Goal: Task Accomplishment & Management: Use online tool/utility

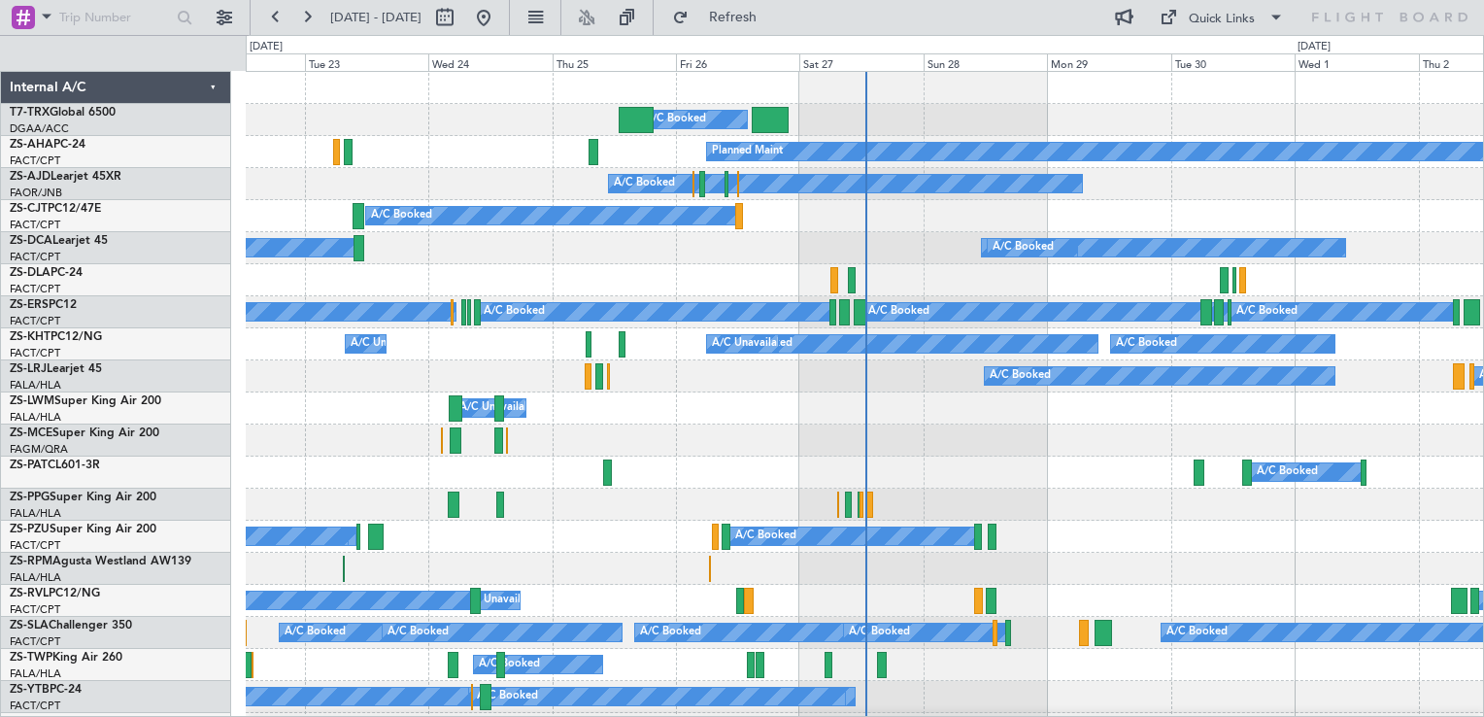
click at [219, 92] on div "Internal A/C" at bounding box center [116, 88] width 230 height 32
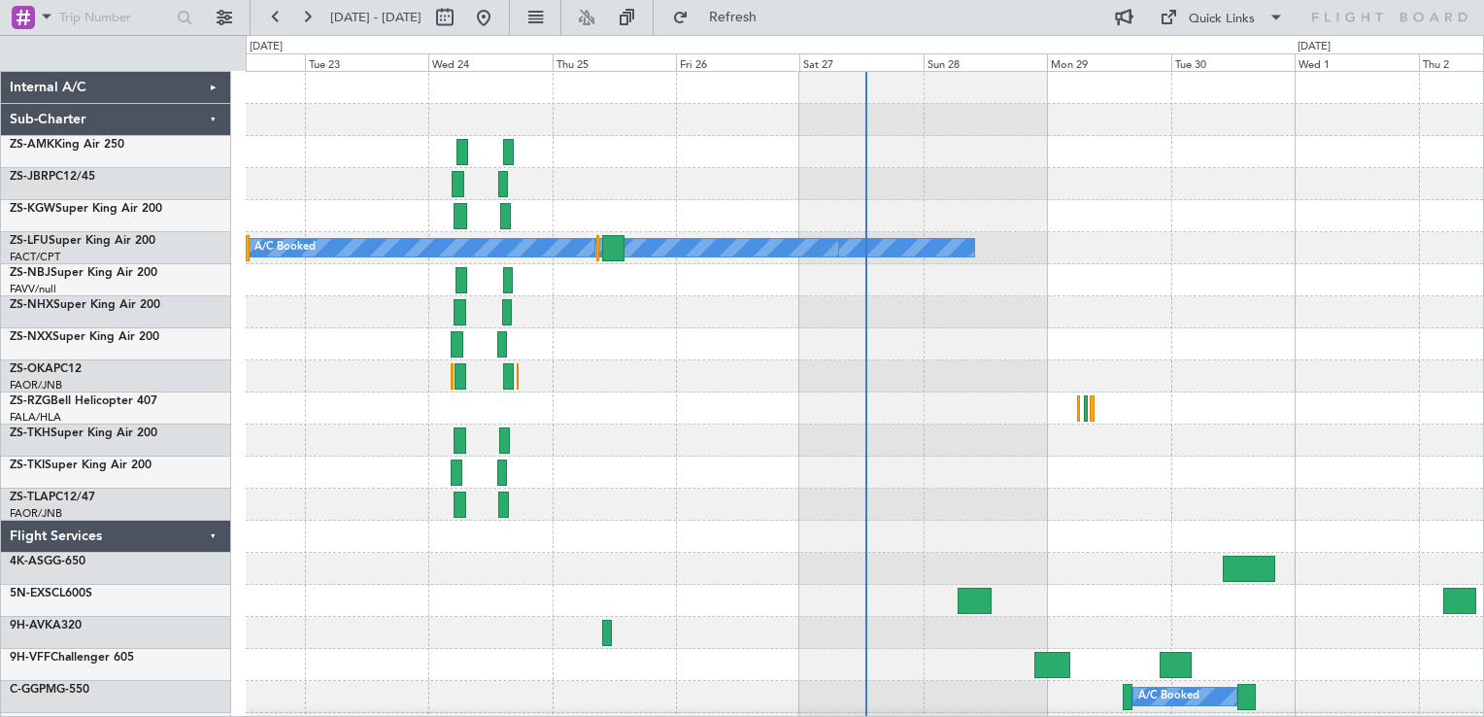
click at [217, 122] on div "Sub-Charter" at bounding box center [116, 120] width 230 height 32
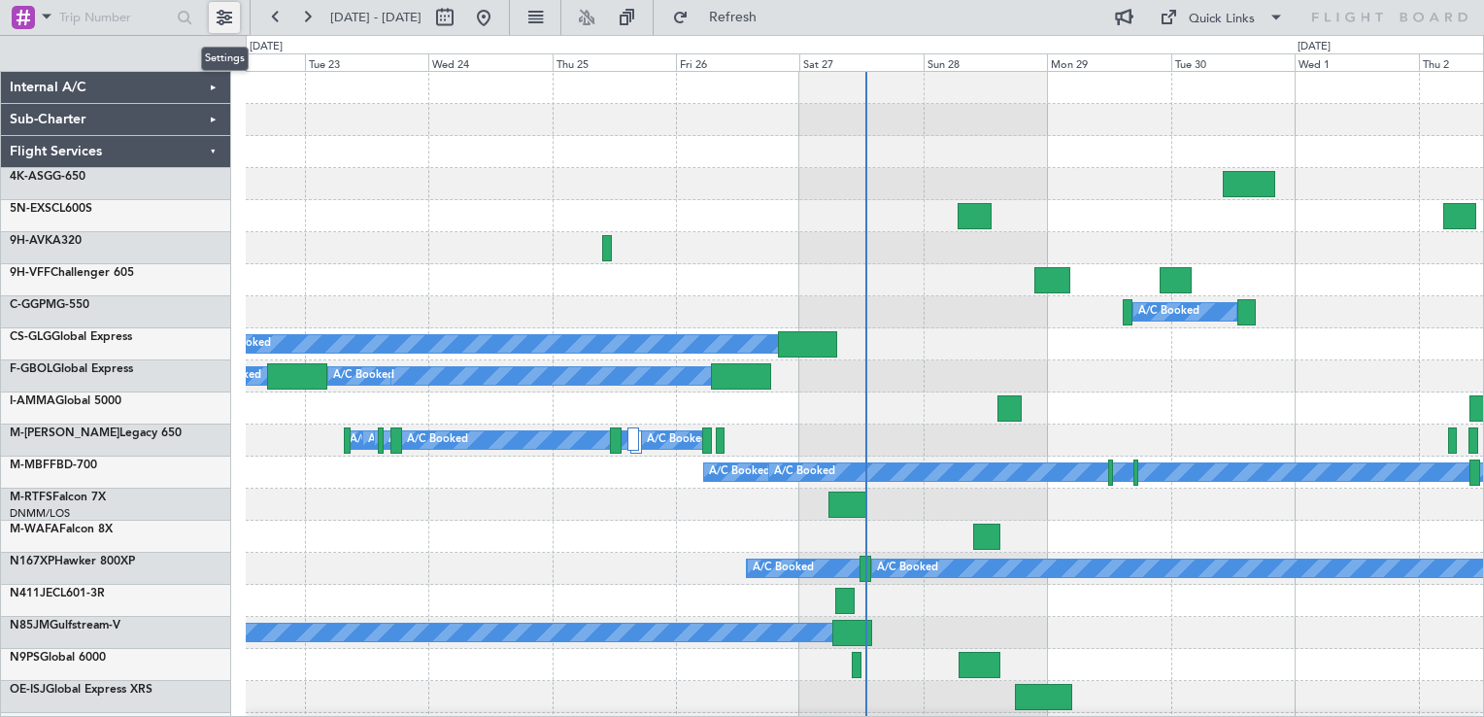
click at [228, 24] on button at bounding box center [224, 17] width 31 height 31
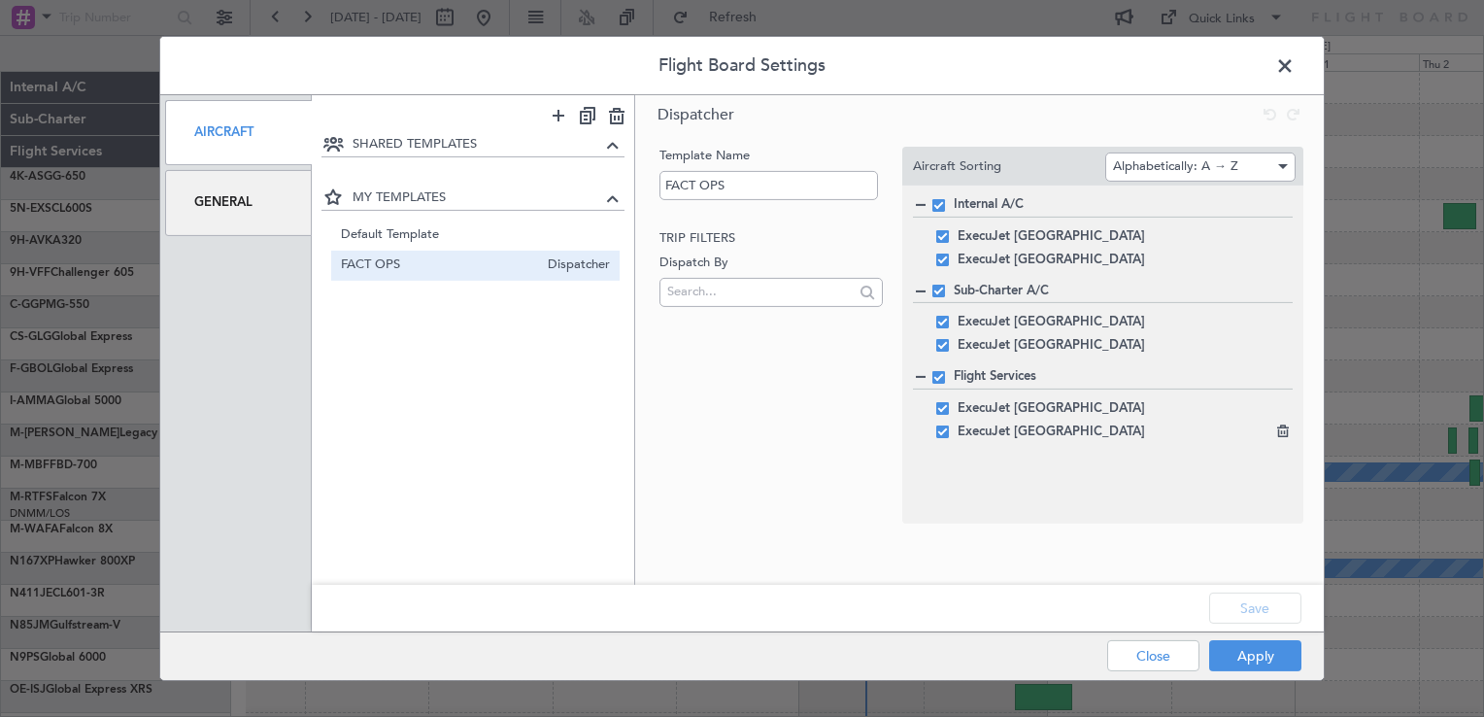
click at [944, 431] on span at bounding box center [942, 430] width 13 height 13
click at [950, 424] on input "checkbox" at bounding box center [950, 424] width 0 height 0
click at [1285, 612] on button "Save" at bounding box center [1255, 607] width 92 height 31
click at [1269, 657] on button "Apply" at bounding box center [1255, 655] width 92 height 31
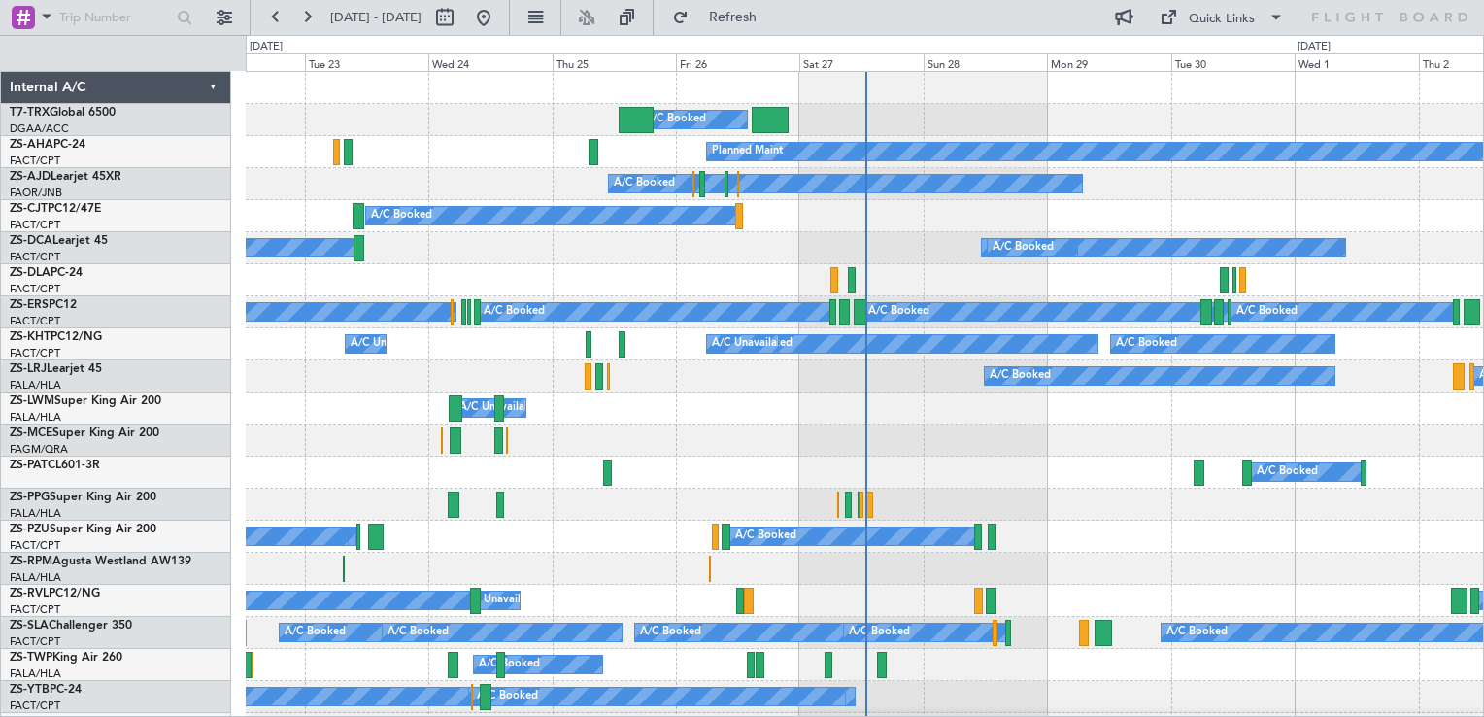
click at [206, 84] on div "Internal A/C" at bounding box center [116, 88] width 230 height 32
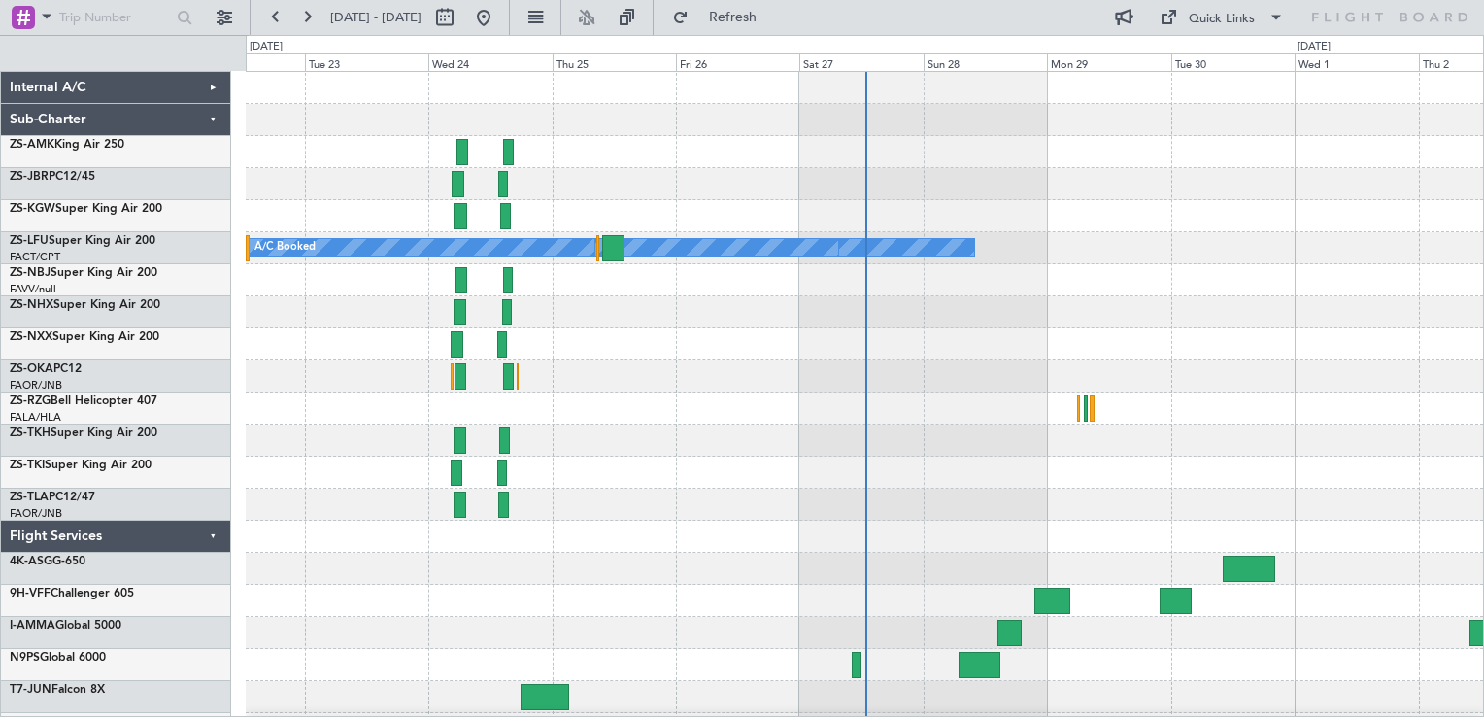
click at [209, 118] on div "Sub-Charter" at bounding box center [116, 120] width 230 height 32
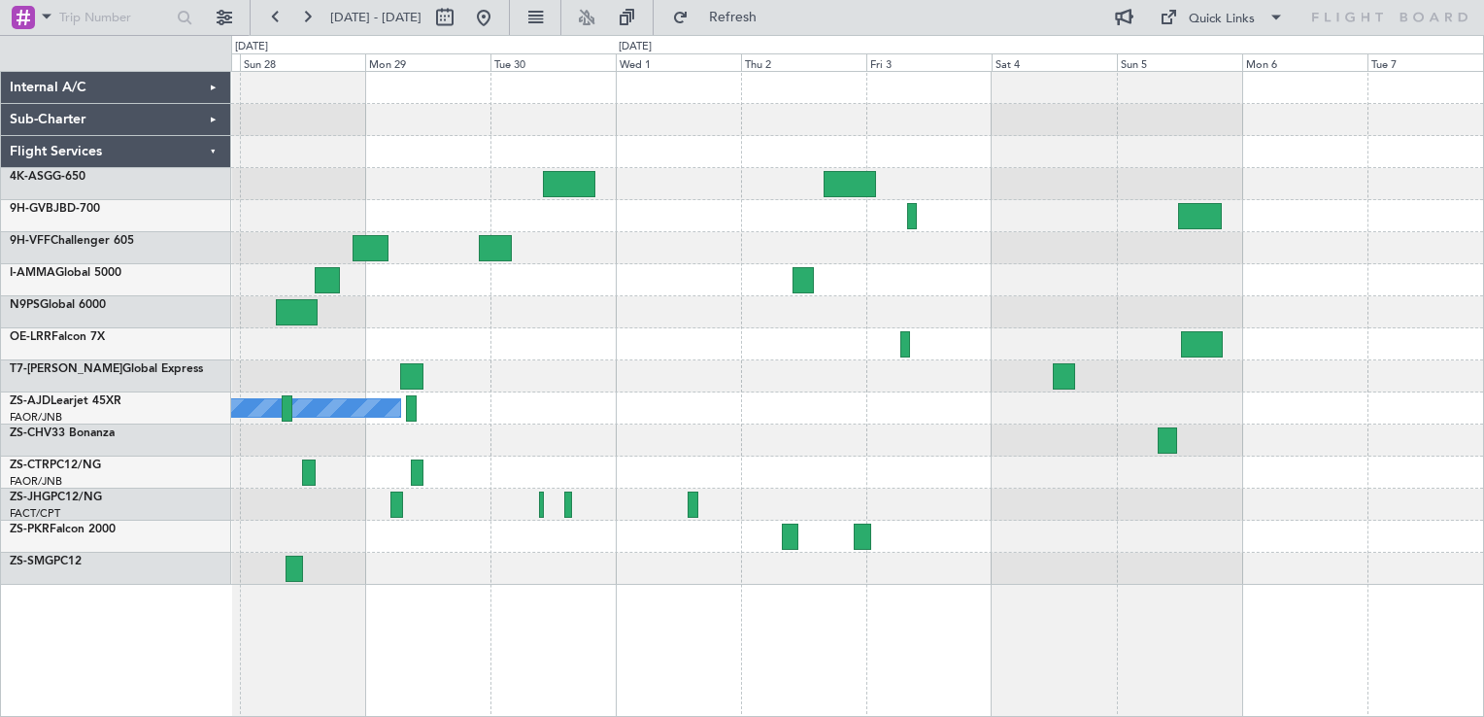
click at [301, 242] on div at bounding box center [857, 248] width 1252 height 32
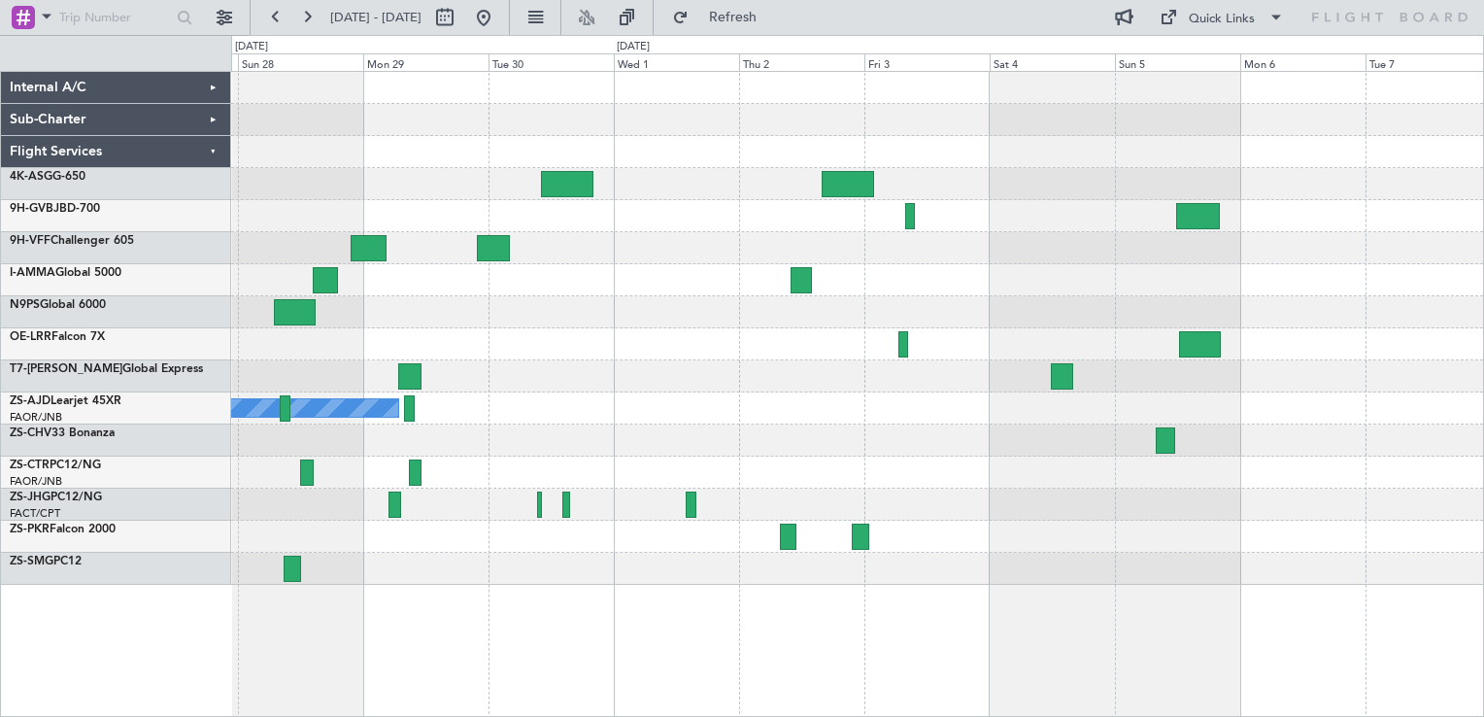
click at [320, 233] on div at bounding box center [857, 248] width 1252 height 32
click at [300, 56] on div "Sun 28" at bounding box center [300, 61] width 125 height 17
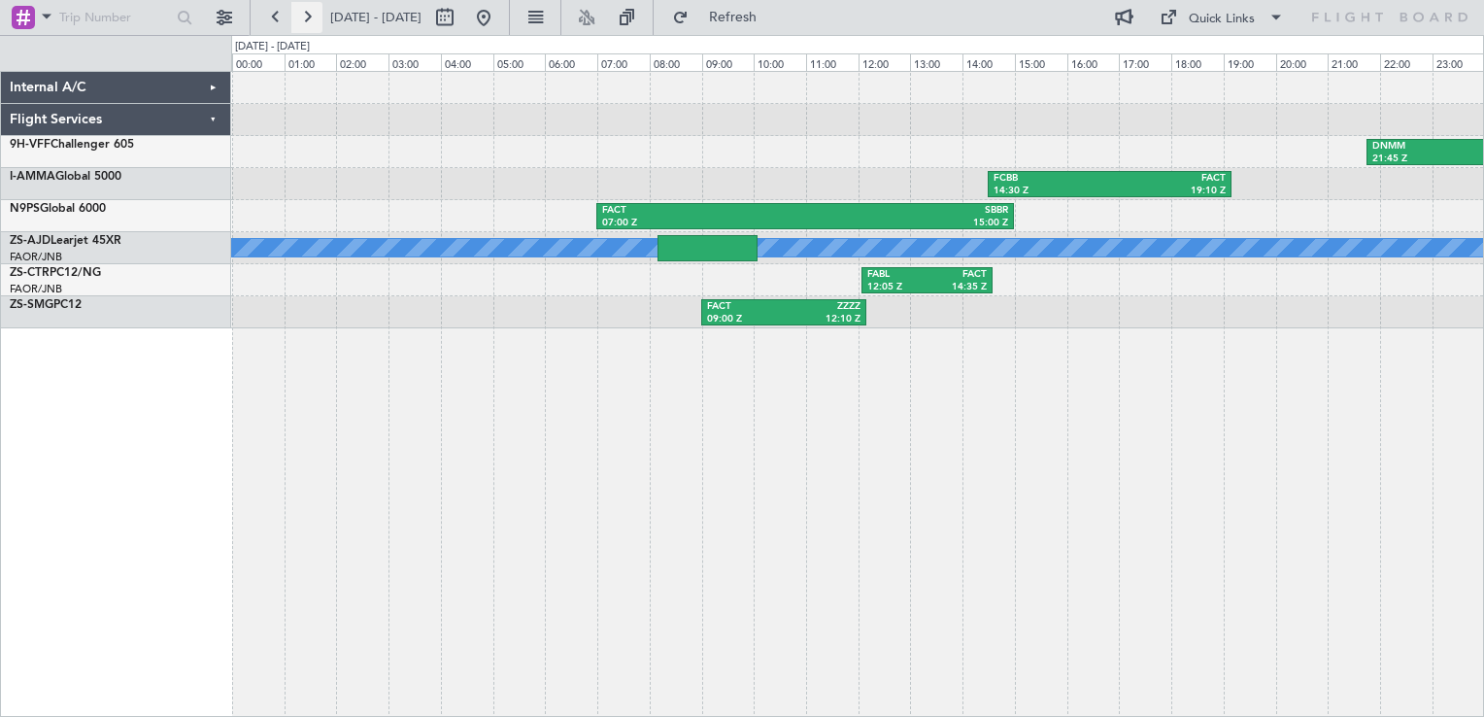
click at [311, 19] on button at bounding box center [306, 17] width 31 height 31
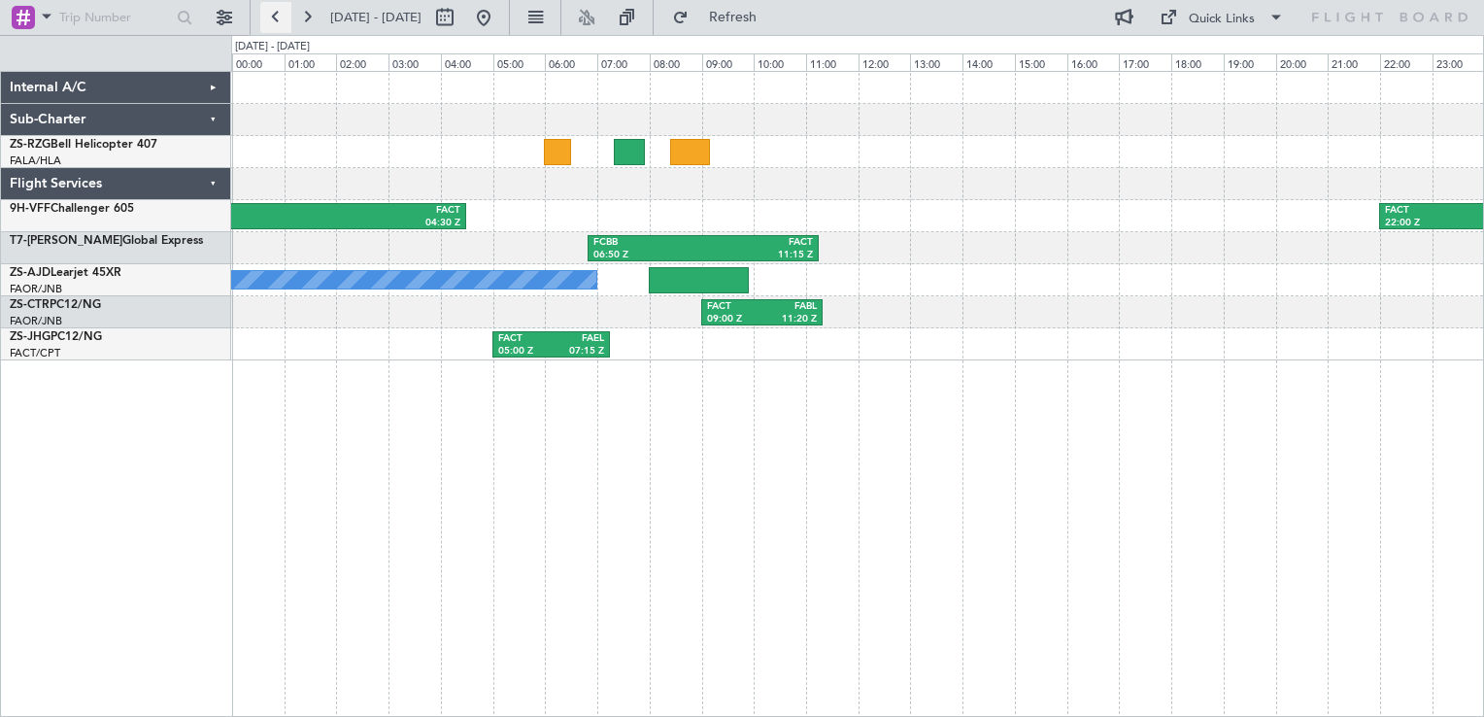
click at [280, 17] on button at bounding box center [275, 17] width 31 height 31
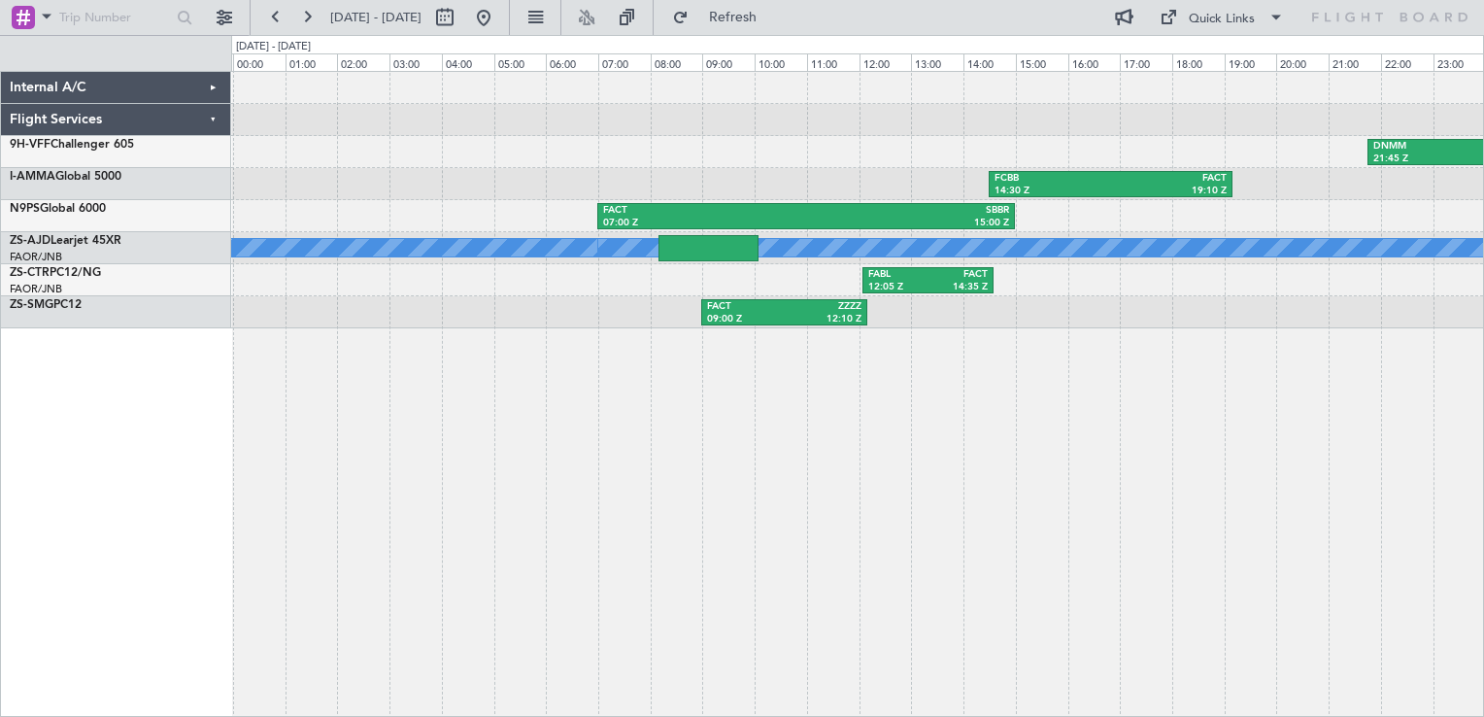
click at [128, 177] on div "I-AMMA Global 5000" at bounding box center [120, 176] width 220 height 17
click at [210, 93] on div "Internal A/C" at bounding box center [116, 88] width 230 height 32
